Goal: Share content: Share content

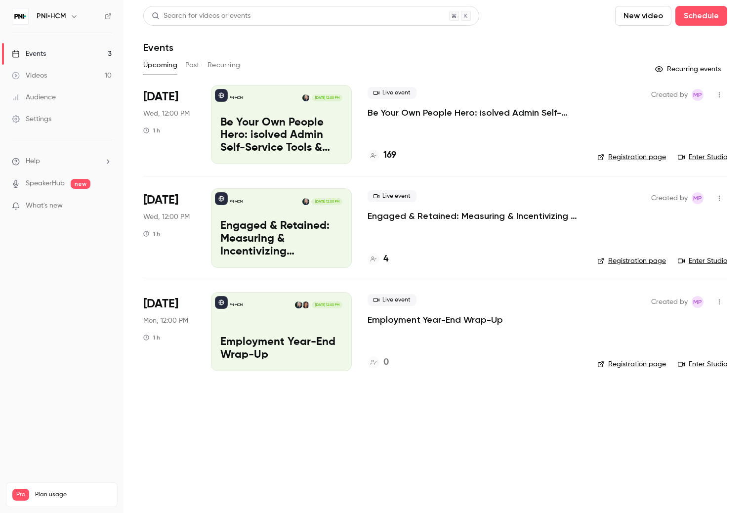
click at [720, 303] on icon "button" at bounding box center [719, 301] width 1 height 5
click at [660, 324] on div "Share" at bounding box center [681, 327] width 75 height 10
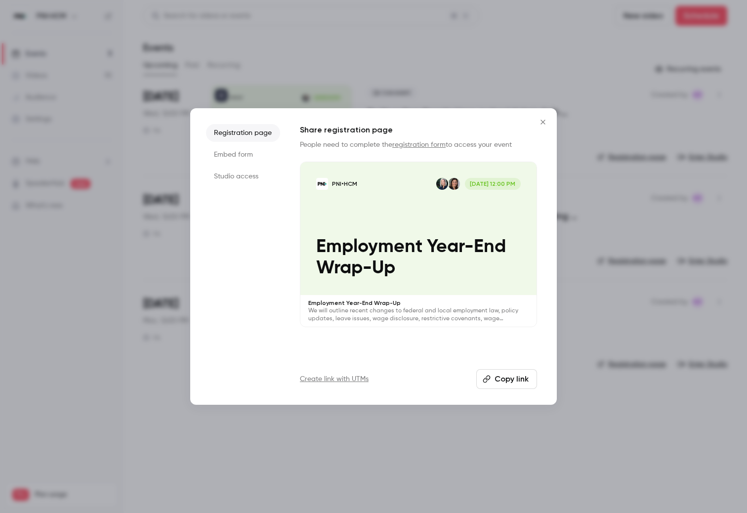
click at [250, 128] on li "Registration page" at bounding box center [243, 133] width 74 height 18
click at [424, 146] on link "registration form" at bounding box center [418, 144] width 53 height 7
click at [492, 381] on button "Copy link" at bounding box center [506, 379] width 61 height 20
click at [542, 123] on icon "Close" at bounding box center [543, 122] width 4 height 4
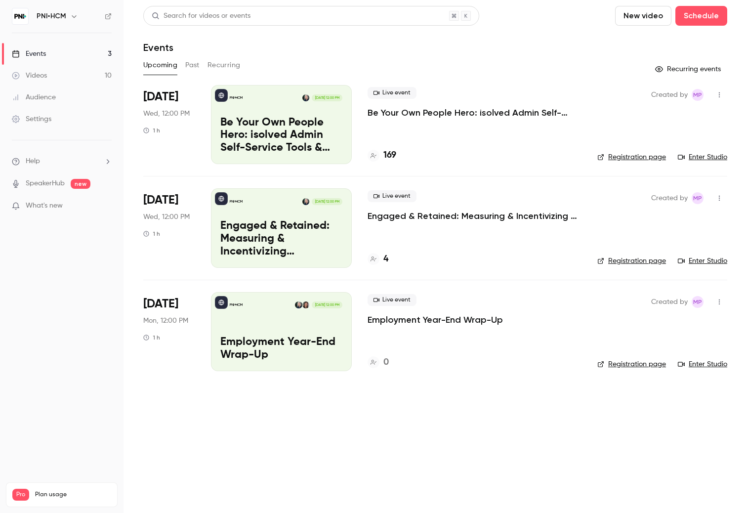
click at [432, 319] on p "Employment Year-End Wrap-Up" at bounding box center [435, 320] width 135 height 12
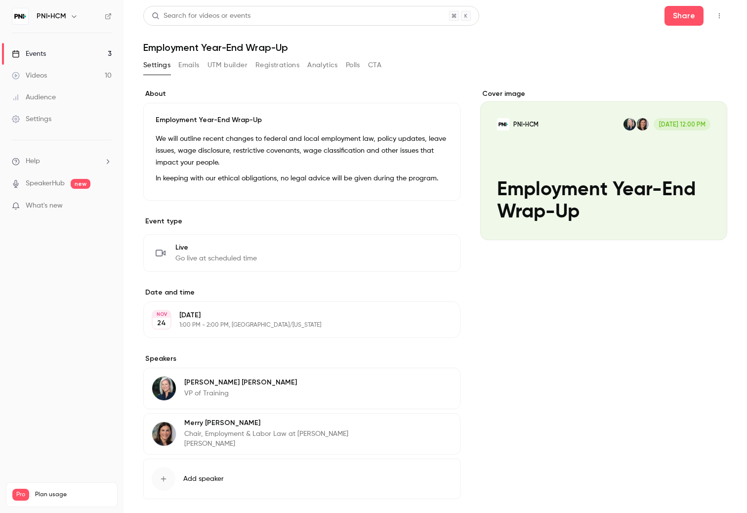
click at [225, 46] on h1 "Employment Year-End Wrap-Up" at bounding box center [435, 48] width 584 height 12
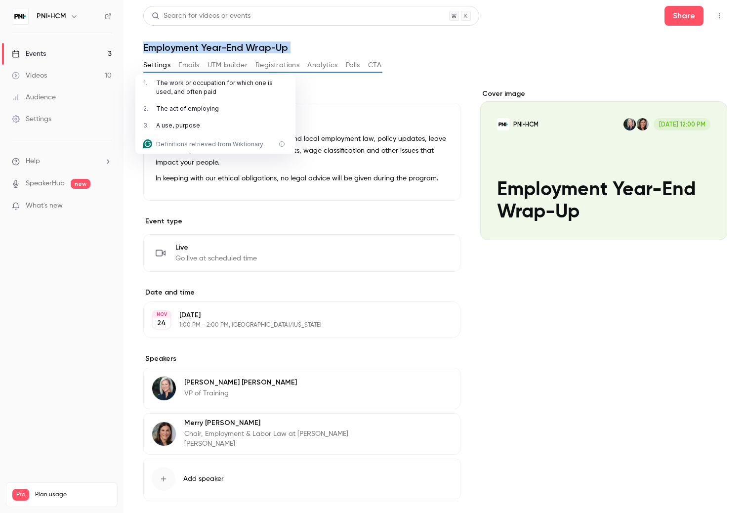
copy div "Employment Year-End Wrap-Up Settings Emails UTM builder Registrations Analytics…"
